Goal: Find specific page/section: Find specific page/section

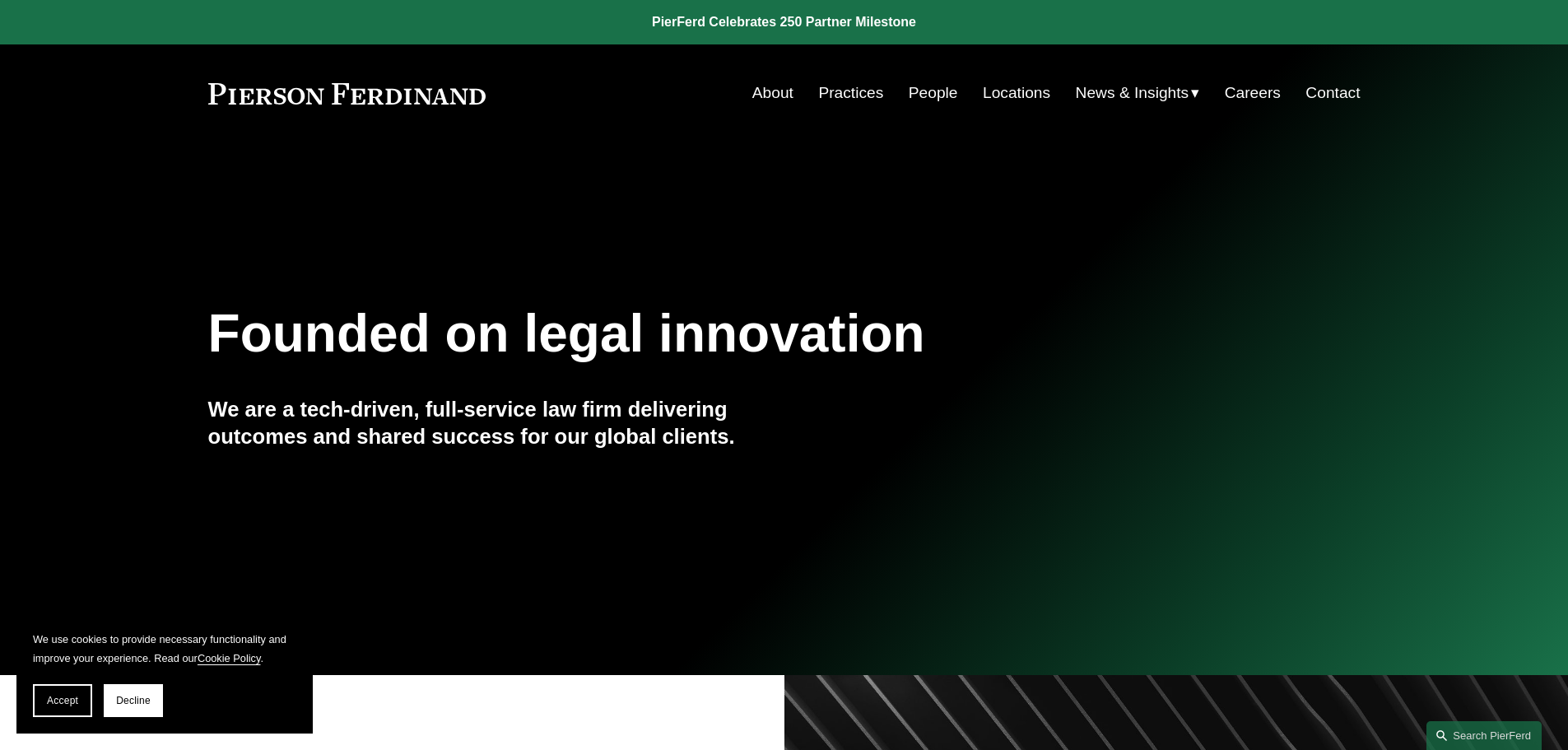
click at [927, 97] on link "People" at bounding box center [933, 93] width 50 height 31
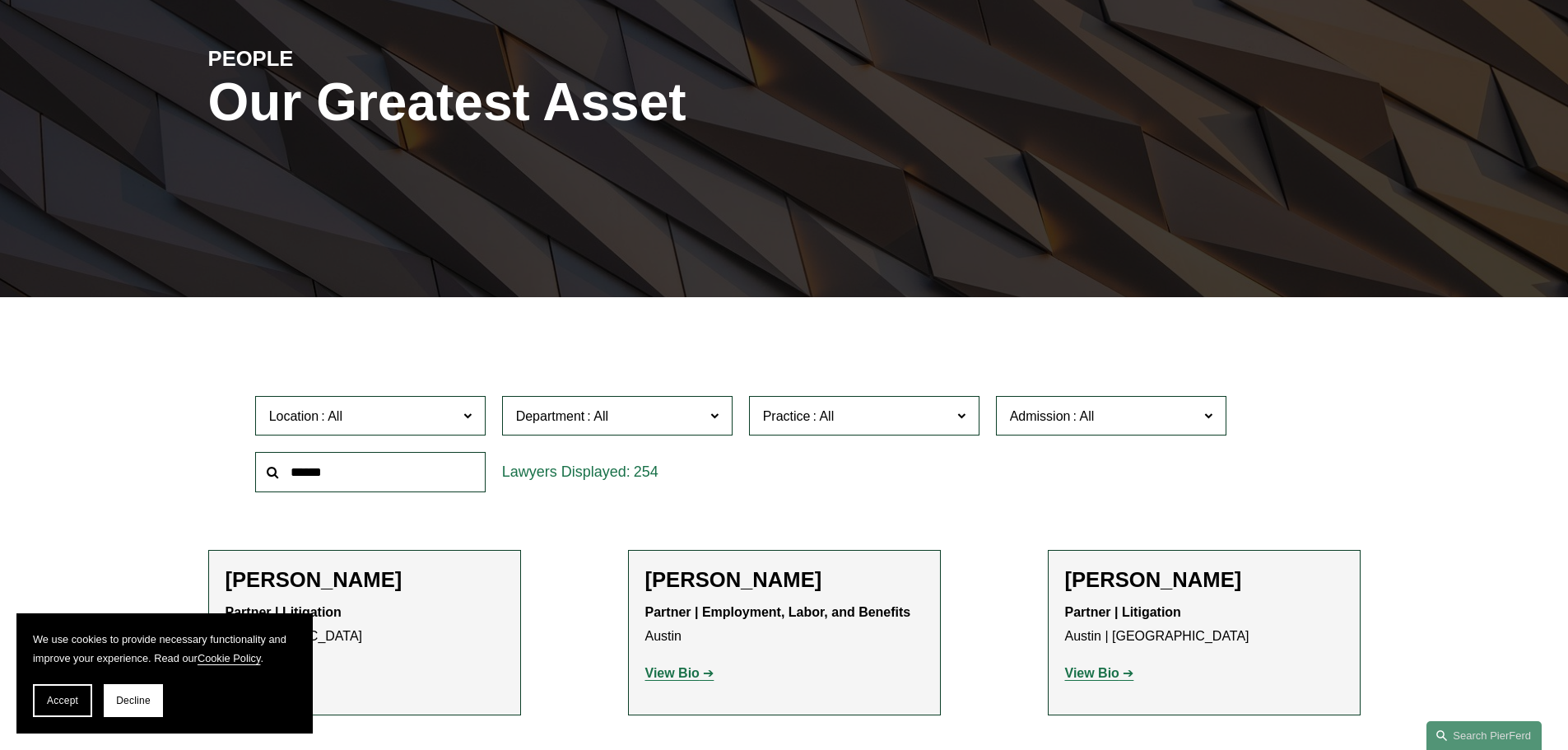
scroll to position [247, 0]
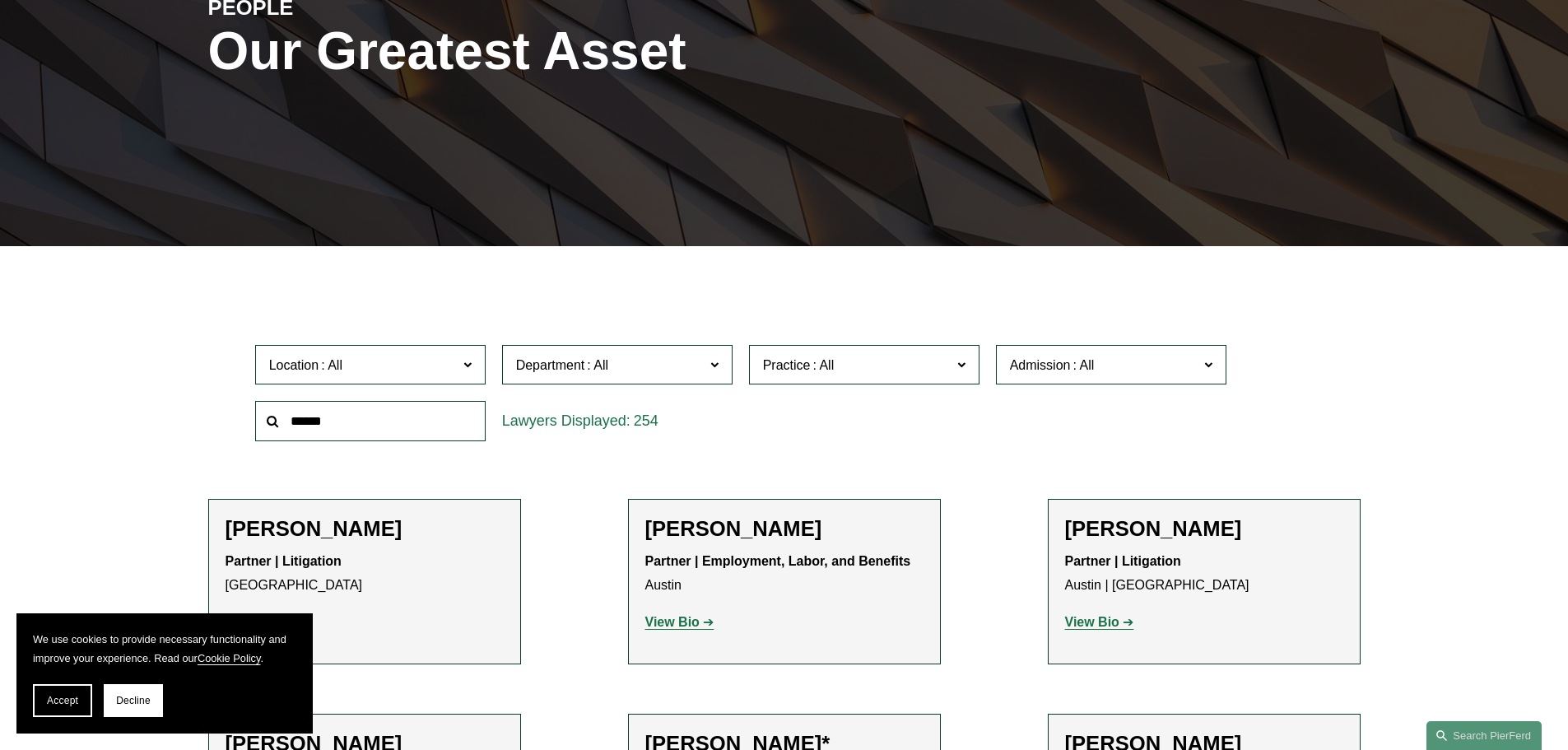
click at [362, 396] on div at bounding box center [371, 420] width 247 height 57
click at [354, 408] on input "text" at bounding box center [370, 420] width 230 height 40
type input "*******"
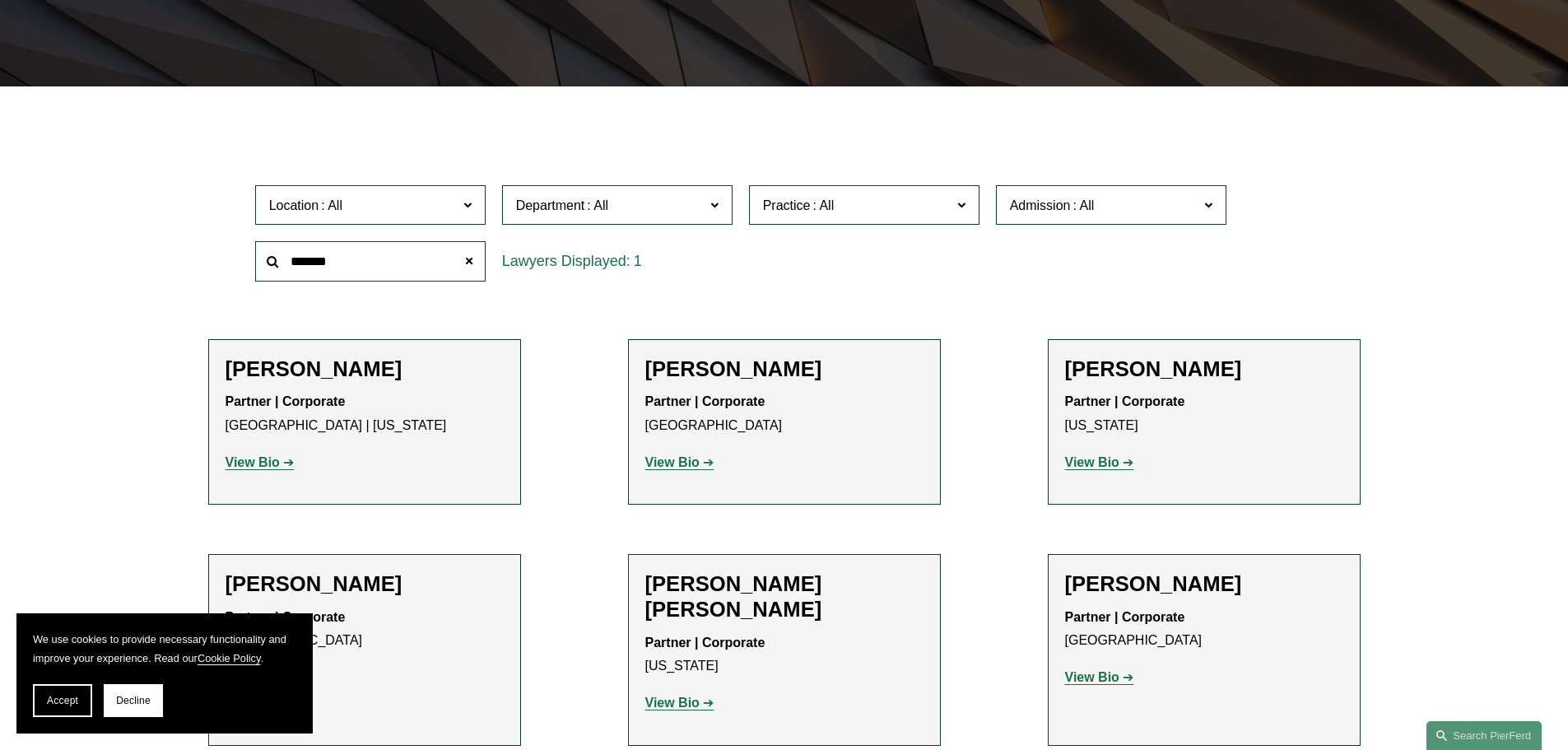
scroll to position [576, 0]
